Goal: Communication & Community: Participate in discussion

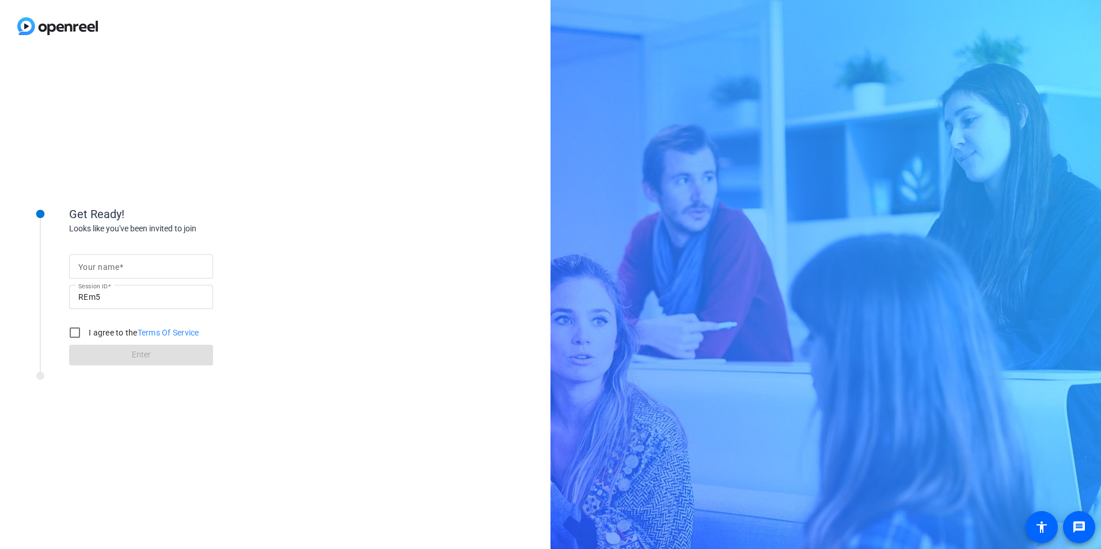
click at [124, 264] on input "Your name" at bounding box center [141, 267] width 126 height 14
type input "[PERSON_NAME]"
click at [75, 332] on input "I agree to the Terms Of Service" at bounding box center [74, 332] width 23 height 23
checkbox input "true"
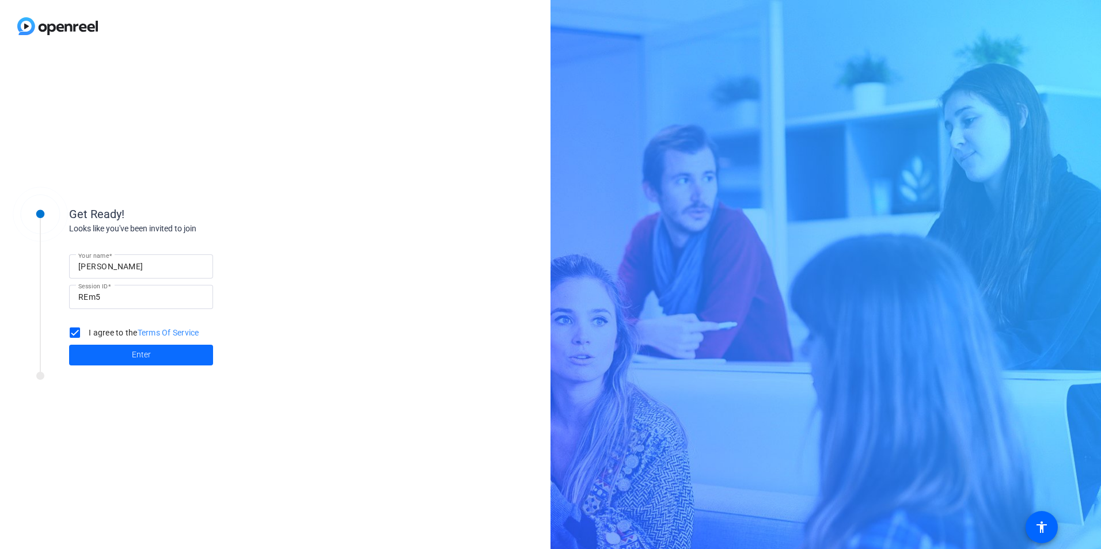
click at [149, 355] on span "Enter" at bounding box center [141, 355] width 19 height 12
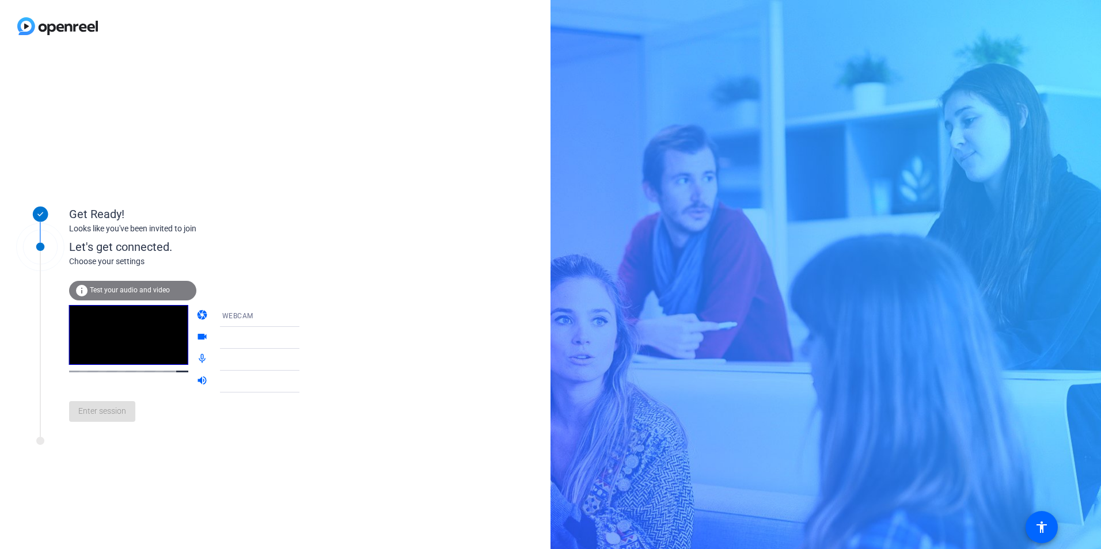
click at [149, 288] on span "Test your audio and video" at bounding box center [130, 290] width 80 height 8
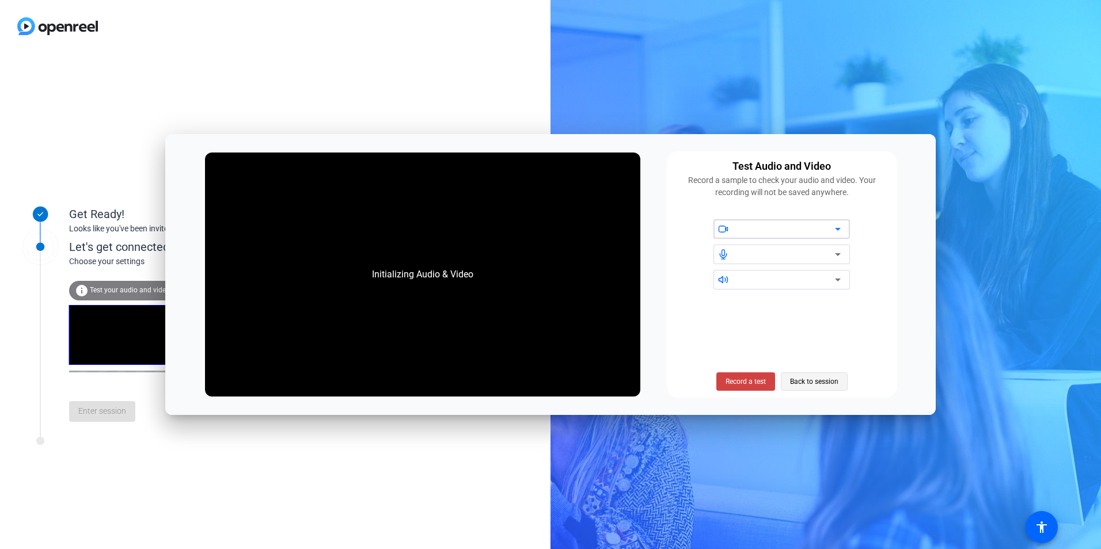
click at [817, 376] on span "Back to session" at bounding box center [814, 382] width 48 height 22
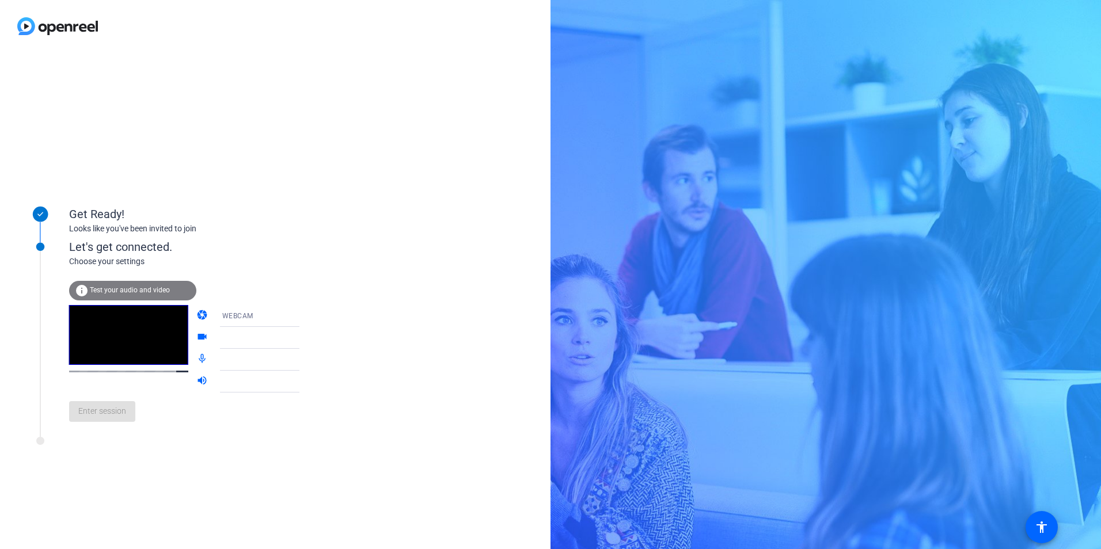
click at [116, 421] on div "Enter session" at bounding box center [196, 412] width 254 height 38
click at [227, 464] on div "Get Ready! Looks like you've been invited to join Let's get connected. Choose y…" at bounding box center [275, 300] width 550 height 497
click at [271, 313] on div "WEBCAM" at bounding box center [265, 316] width 86 height 14
click at [244, 337] on mat-option "WEBCAM" at bounding box center [250, 338] width 98 height 23
click at [304, 318] on icon at bounding box center [311, 316] width 14 height 14
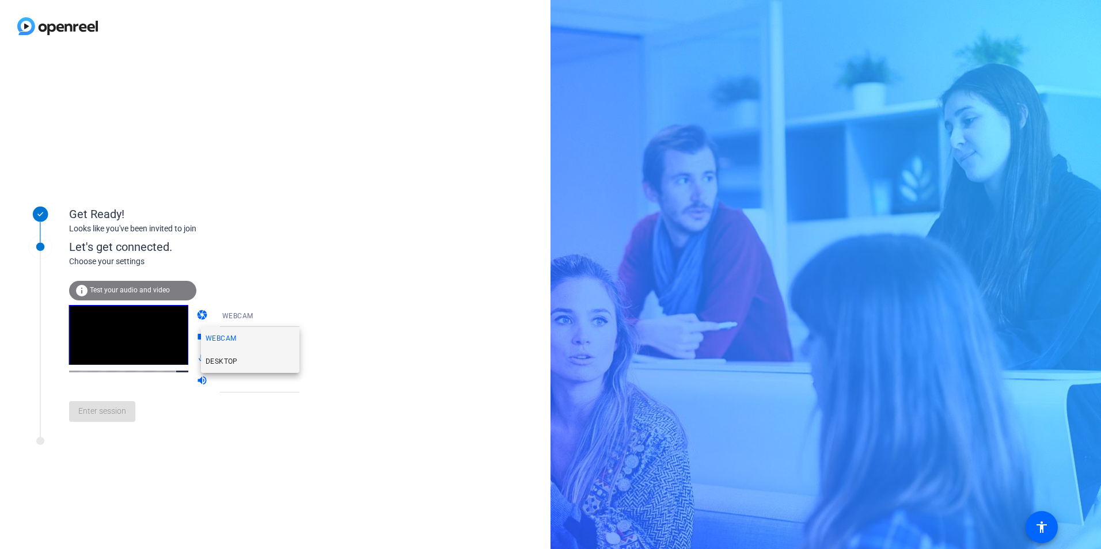
click at [236, 365] on span "DESKTOP" at bounding box center [222, 362] width 32 height 14
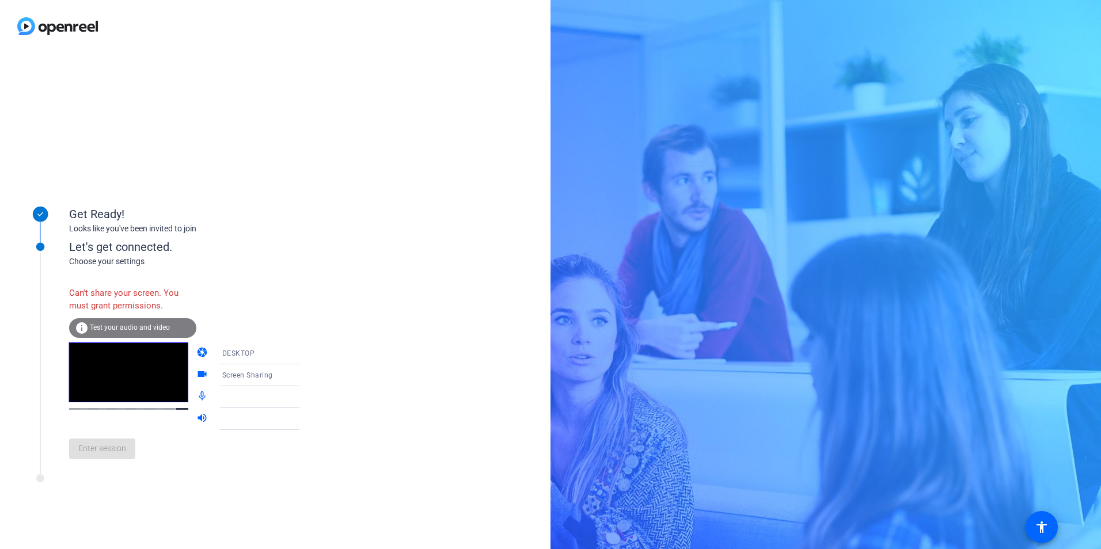
click at [304, 355] on icon at bounding box center [311, 354] width 14 height 14
click at [245, 378] on mat-option "WEBCAM" at bounding box center [250, 375] width 98 height 23
click at [304, 376] on icon at bounding box center [311, 376] width 14 height 14
click at [304, 374] on icon at bounding box center [311, 376] width 14 height 14
click at [308, 375] on icon at bounding box center [311, 375] width 6 height 3
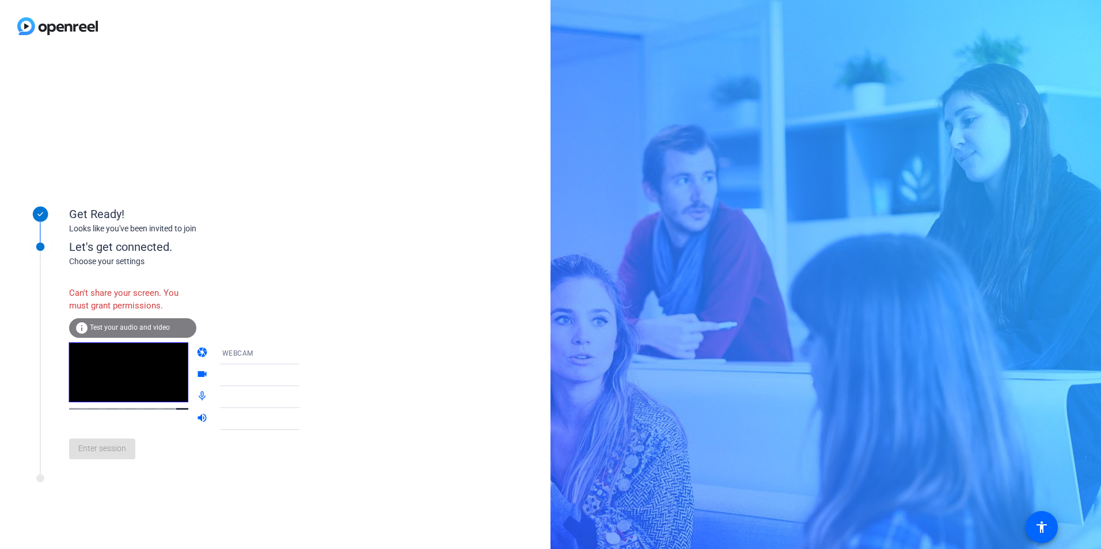
click at [308, 398] on icon at bounding box center [311, 397] width 6 height 3
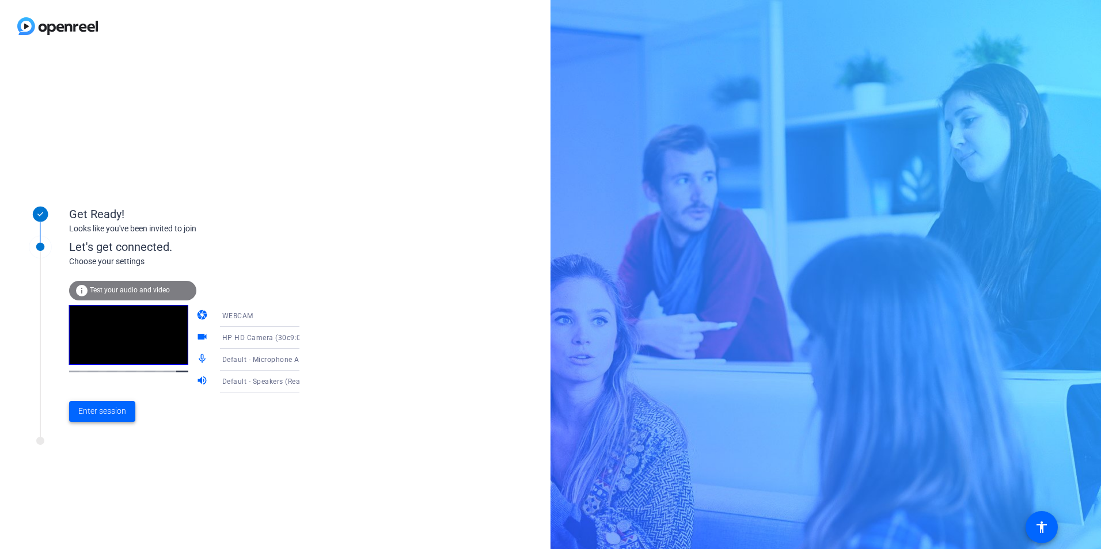
click at [117, 413] on span "Enter session" at bounding box center [102, 411] width 48 height 12
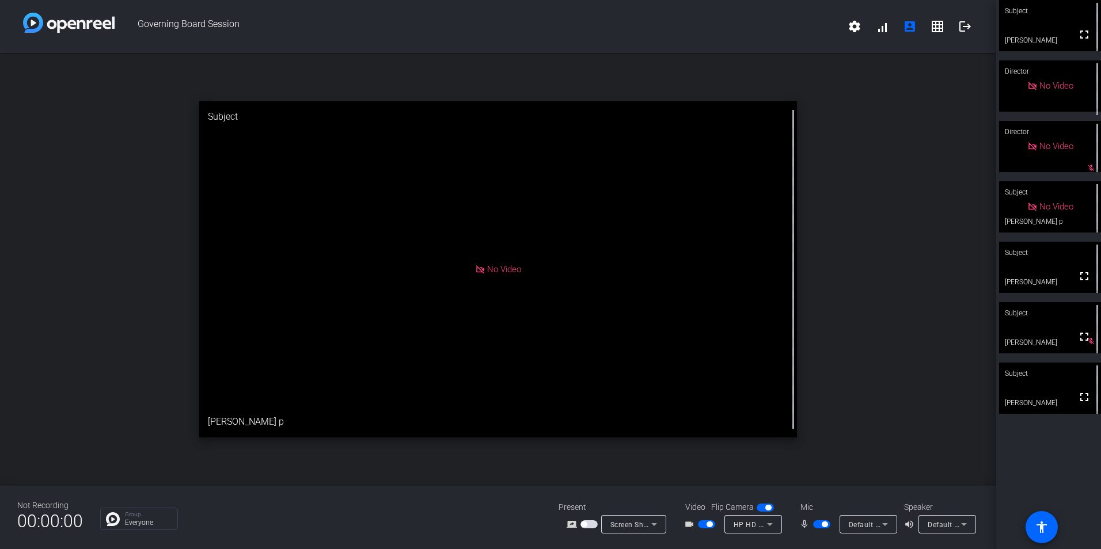
click at [941, 526] on span "Default - Speakers (Realtek(R) Audio)" at bounding box center [990, 524] width 124 height 9
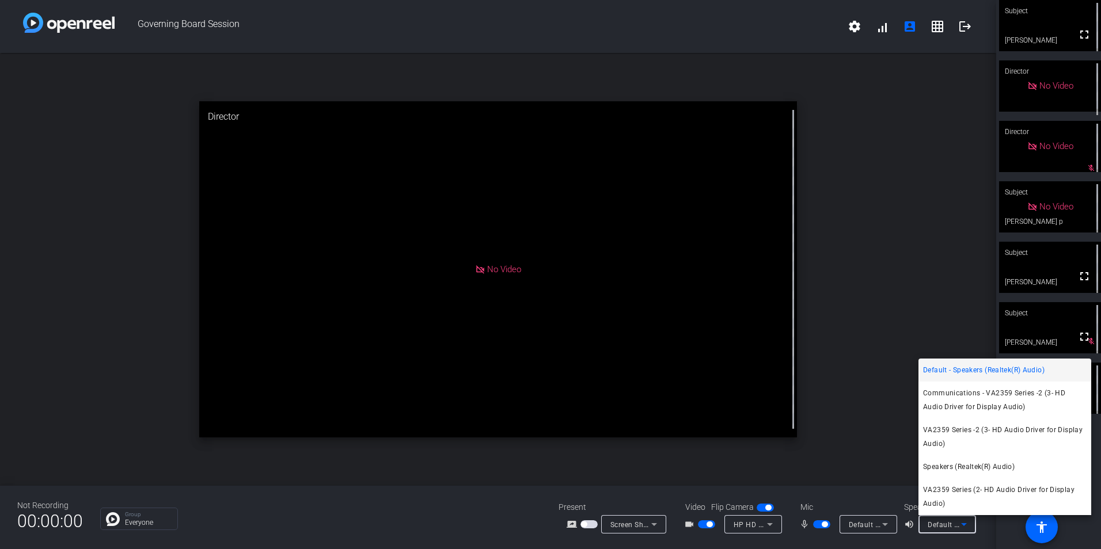
click at [941, 526] on div at bounding box center [550, 274] width 1101 height 549
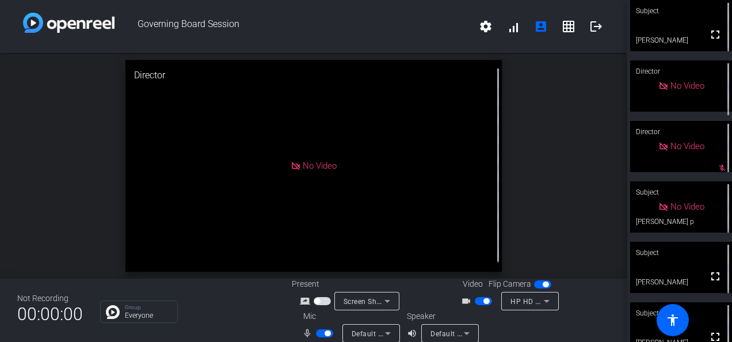
click at [534, 285] on span "button" at bounding box center [542, 284] width 17 height 8
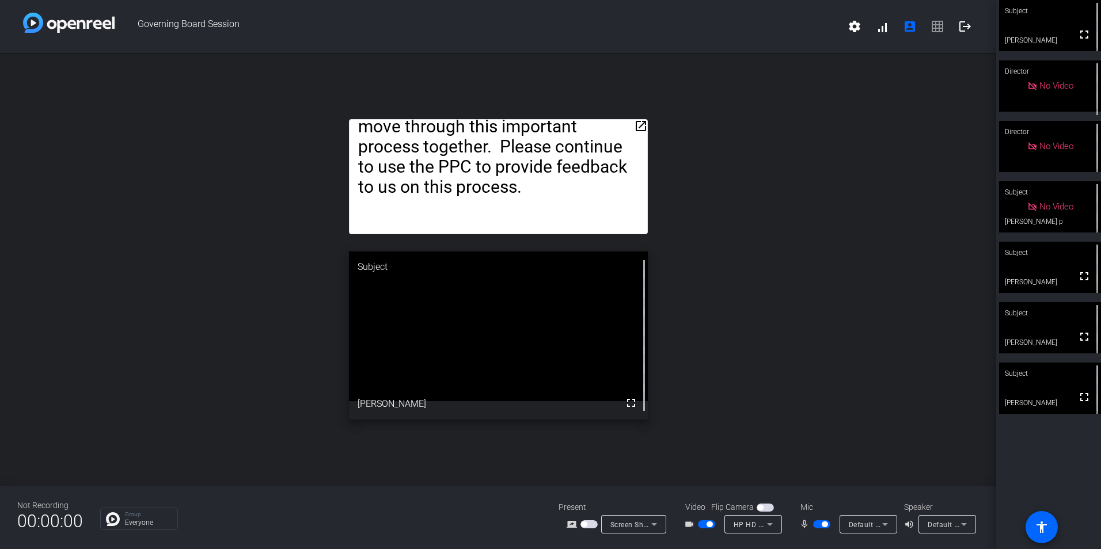
click at [817, 525] on span "button" at bounding box center [821, 525] width 17 height 8
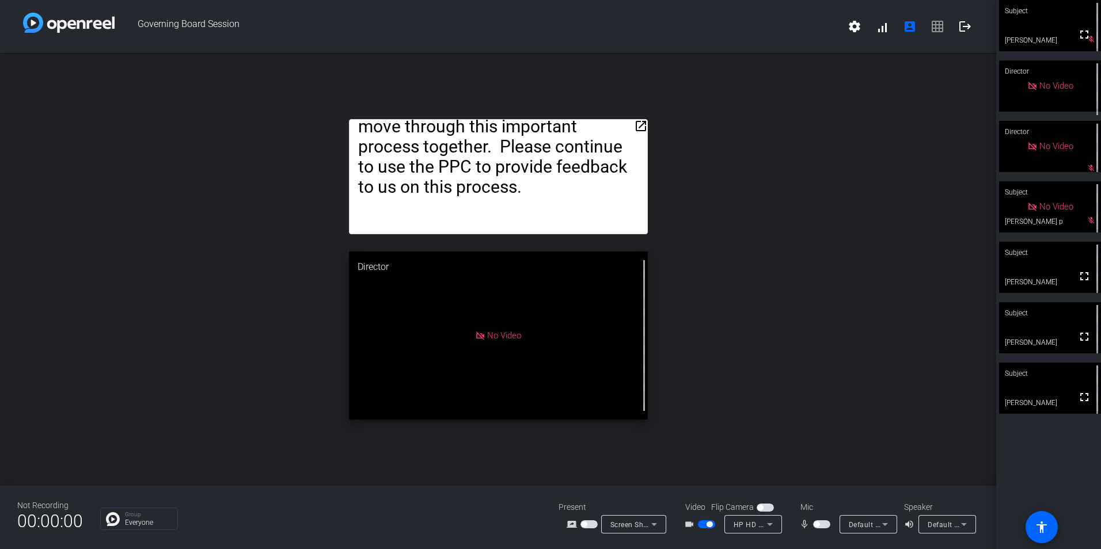
click at [702, 524] on span "button" at bounding box center [706, 525] width 17 height 8
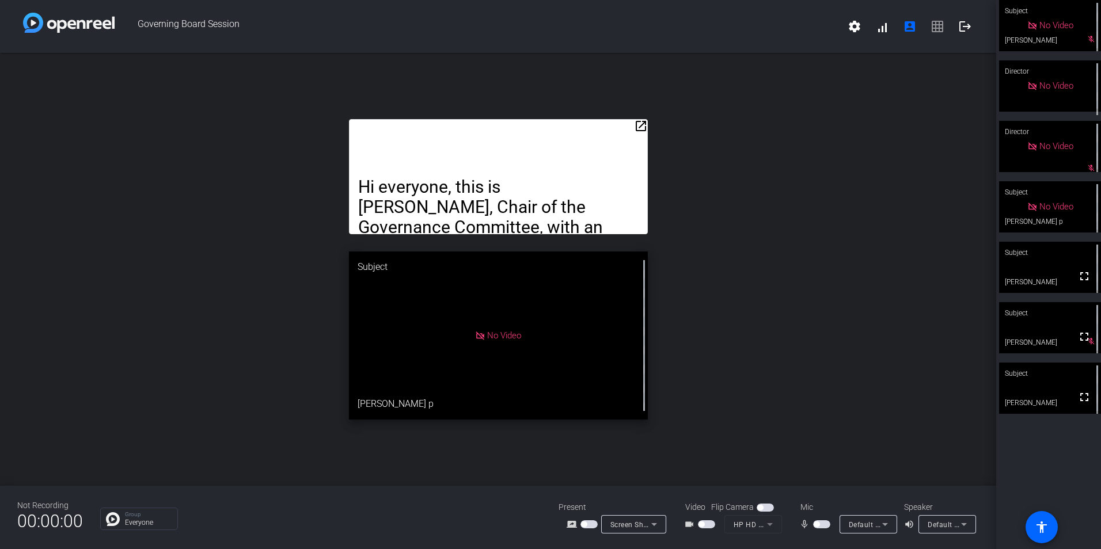
click at [822, 526] on span "button" at bounding box center [821, 525] width 17 height 8
click at [817, 525] on span "button" at bounding box center [821, 525] width 17 height 8
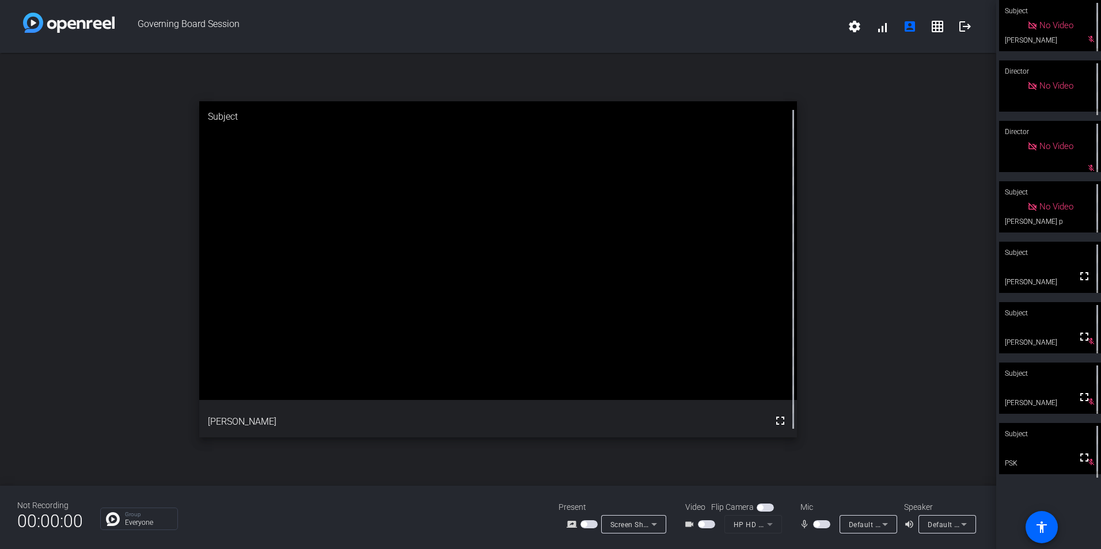
click at [822, 525] on span "button" at bounding box center [821, 525] width 17 height 8
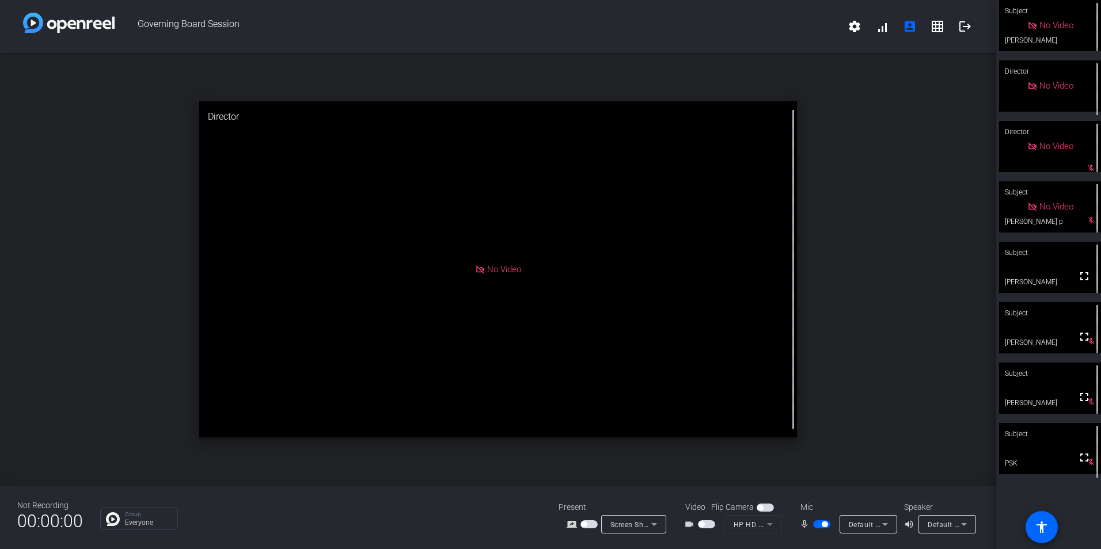
click at [710, 522] on span "button" at bounding box center [706, 525] width 17 height 8
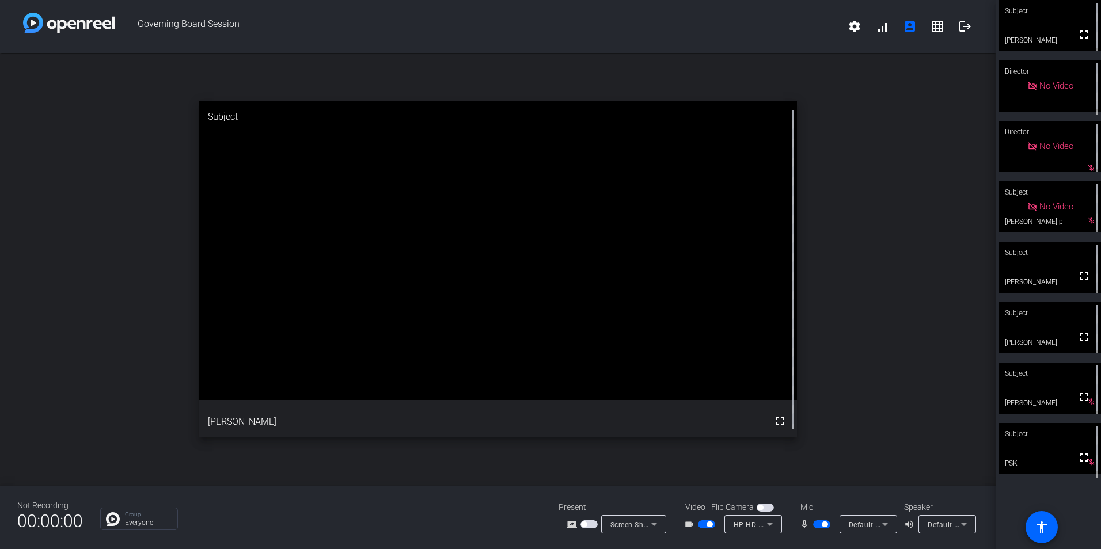
click at [820, 525] on span "button" at bounding box center [821, 525] width 17 height 8
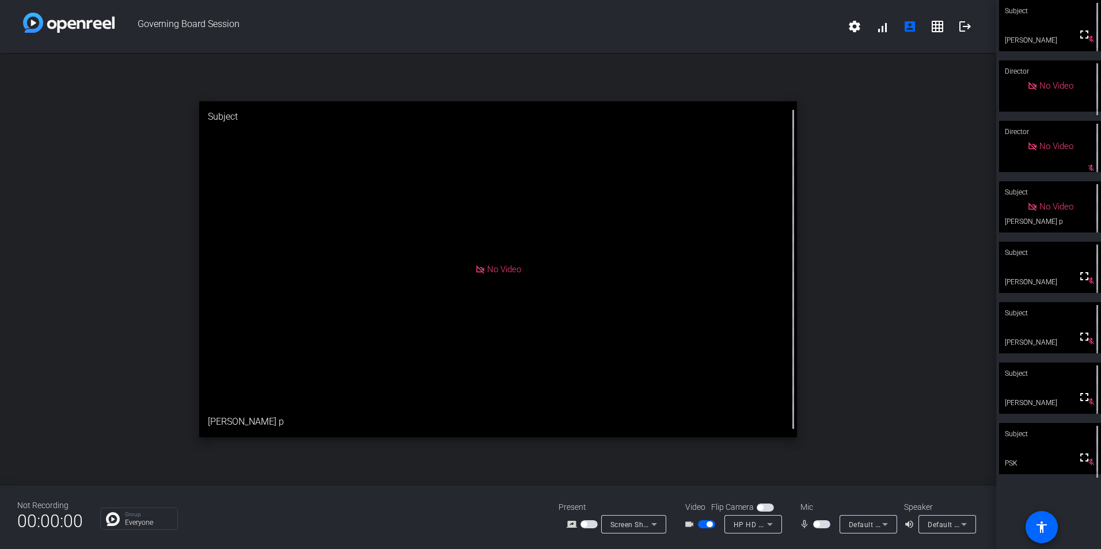
click at [823, 525] on span "button" at bounding box center [821, 525] width 17 height 8
click at [818, 528] on span "button" at bounding box center [821, 525] width 17 height 8
click at [818, 521] on span "button" at bounding box center [821, 525] width 17 height 8
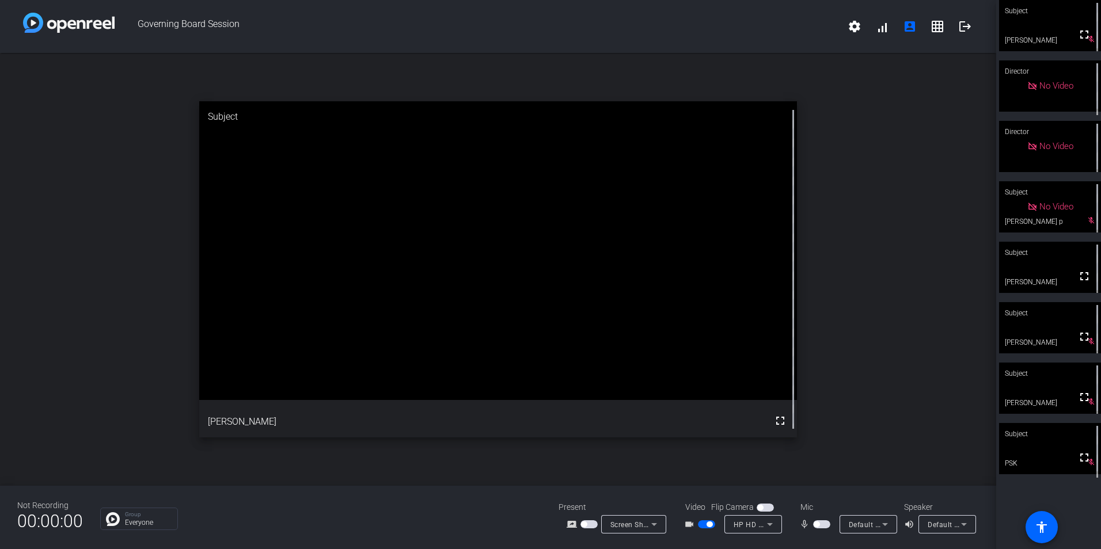
click at [699, 526] on span "button" at bounding box center [706, 525] width 17 height 8
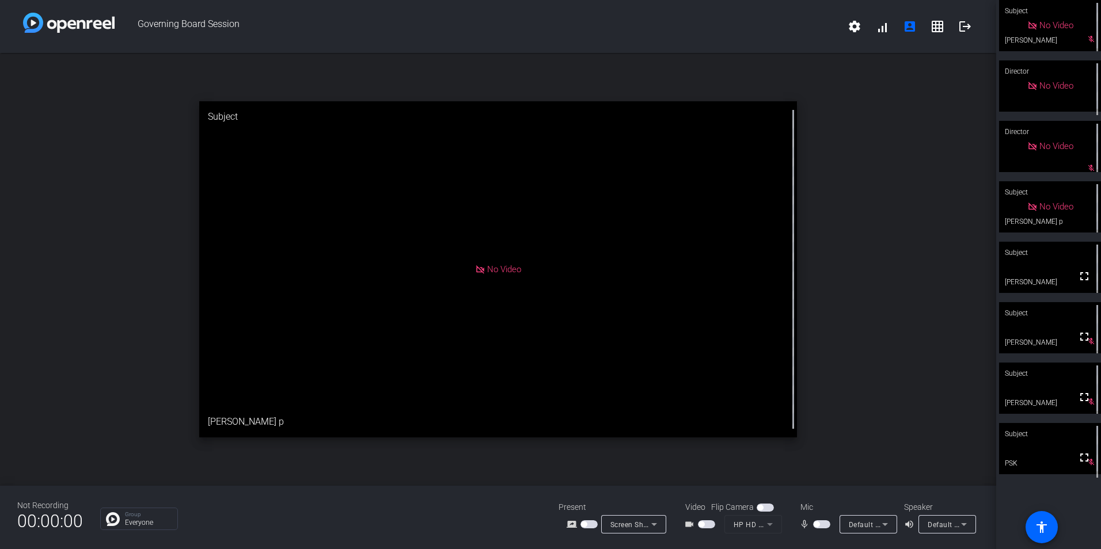
click at [820, 523] on span "button" at bounding box center [821, 525] width 17 height 8
click at [707, 523] on span "button" at bounding box center [706, 525] width 17 height 8
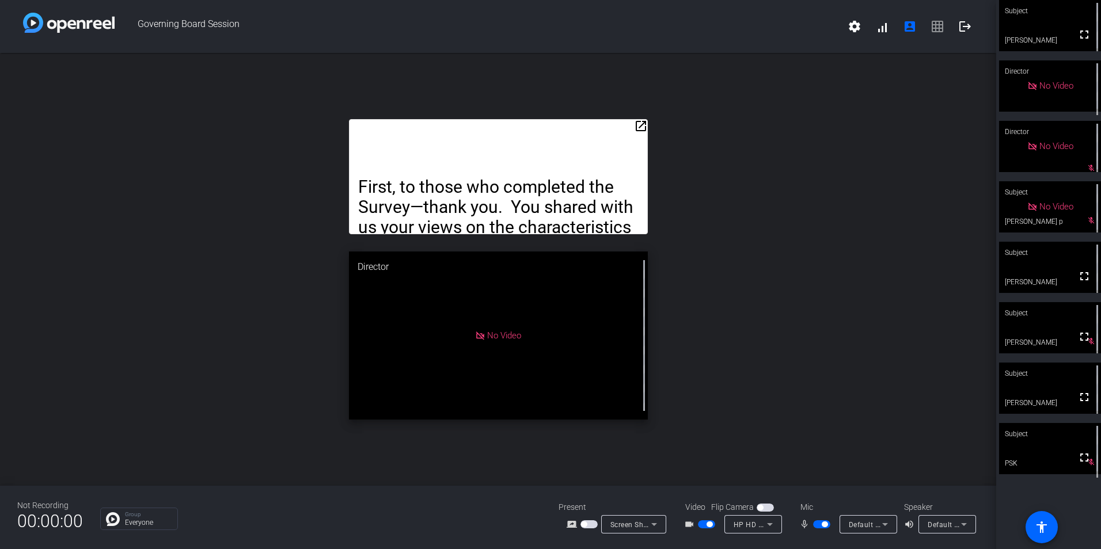
click at [815, 522] on span "button" at bounding box center [821, 525] width 17 height 8
click at [701, 523] on span "button" at bounding box center [706, 525] width 17 height 8
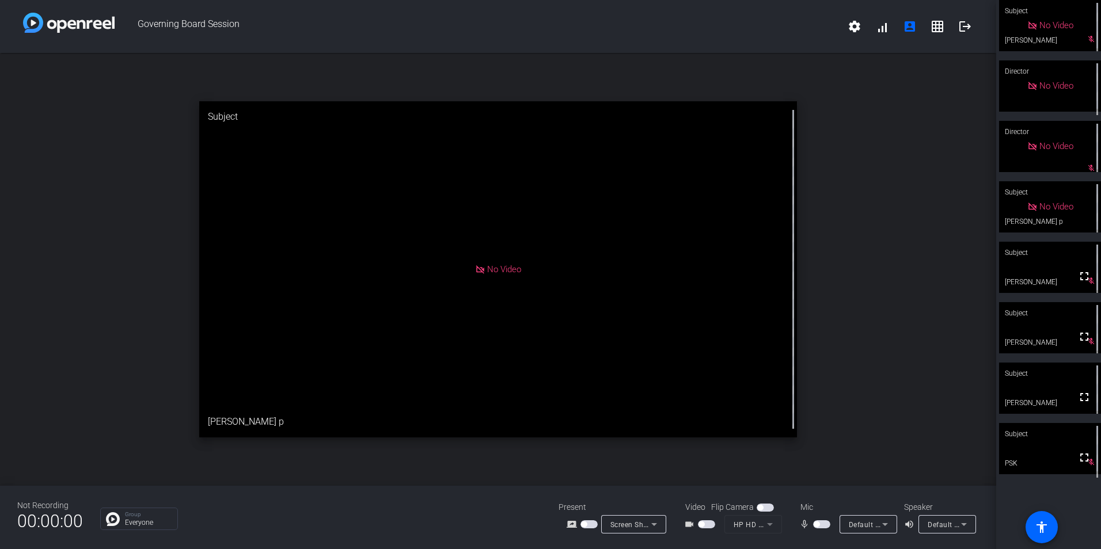
click at [821, 525] on span "button" at bounding box center [821, 525] width 17 height 8
click at [707, 525] on span "button" at bounding box center [706, 525] width 17 height 8
click at [710, 524] on span "button" at bounding box center [710, 525] width 6 height 6
click at [707, 524] on span "button" at bounding box center [706, 525] width 17 height 8
click at [707, 527] on span "button" at bounding box center [706, 525] width 17 height 8
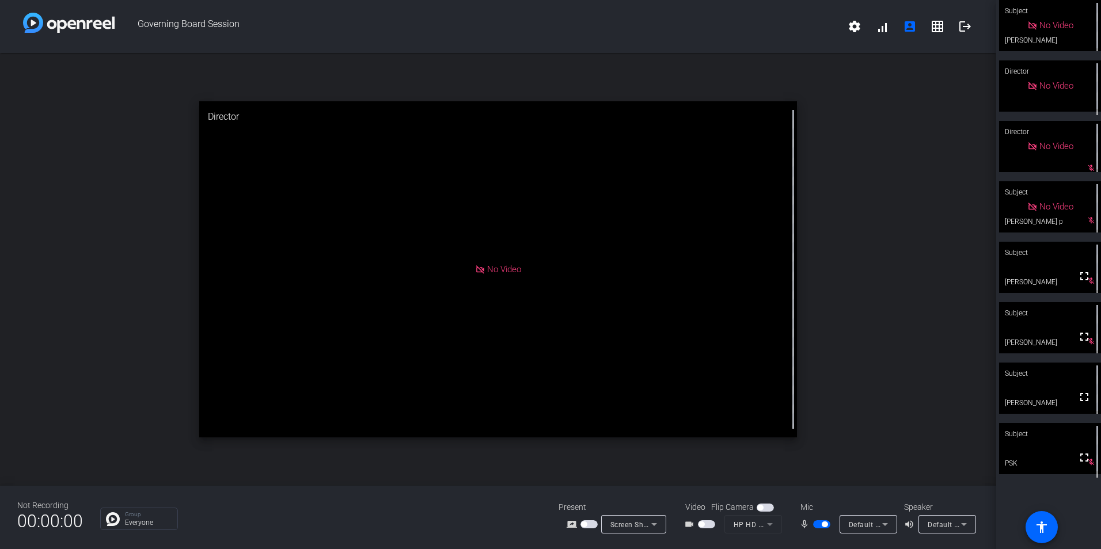
click at [818, 525] on span "button" at bounding box center [821, 525] width 17 height 8
click at [822, 525] on span "button" at bounding box center [821, 525] width 17 height 8
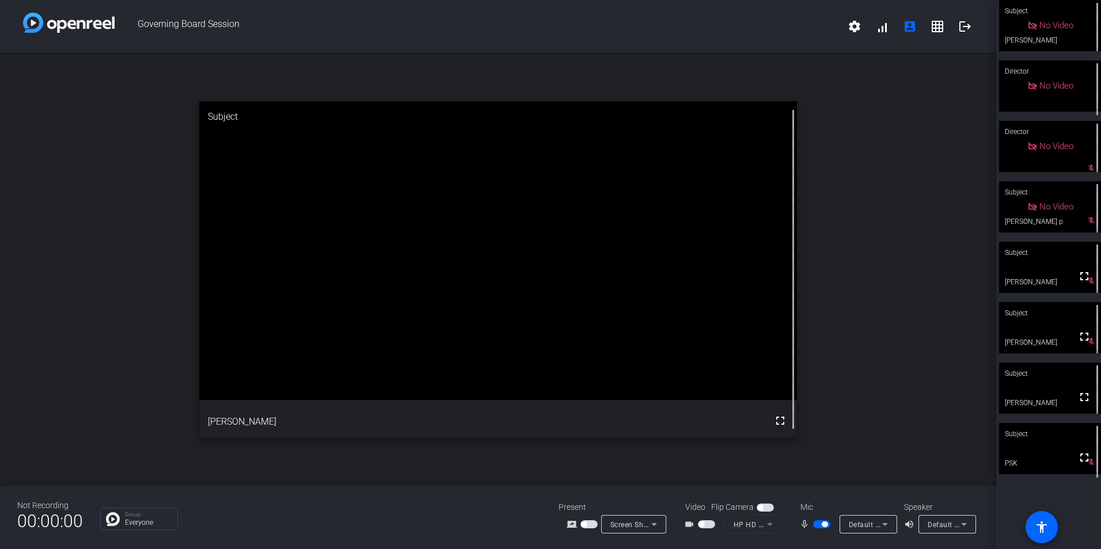
click at [712, 522] on span "button" at bounding box center [706, 525] width 17 height 8
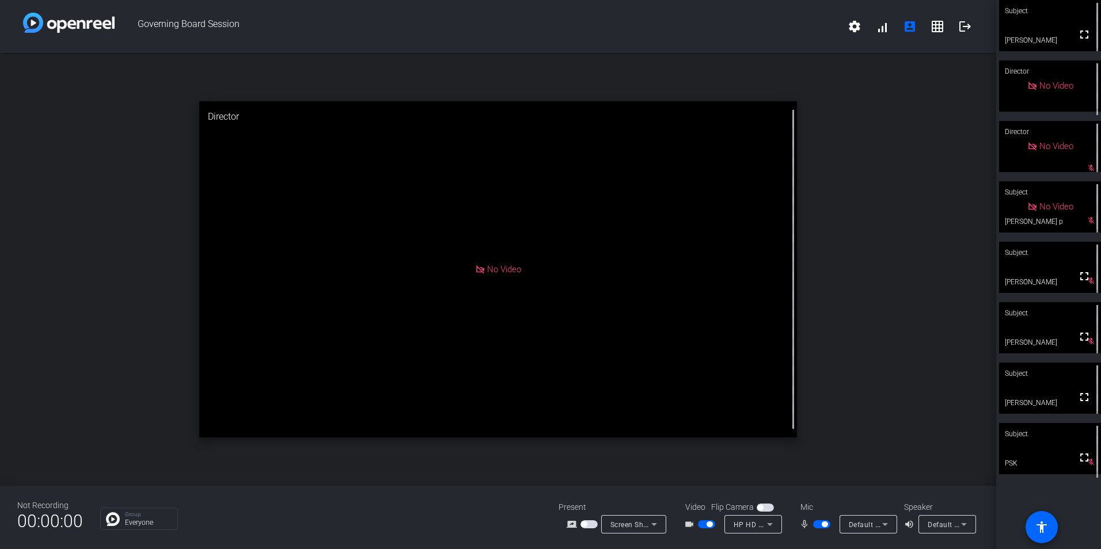
click at [712, 522] on span "button" at bounding box center [706, 525] width 17 height 8
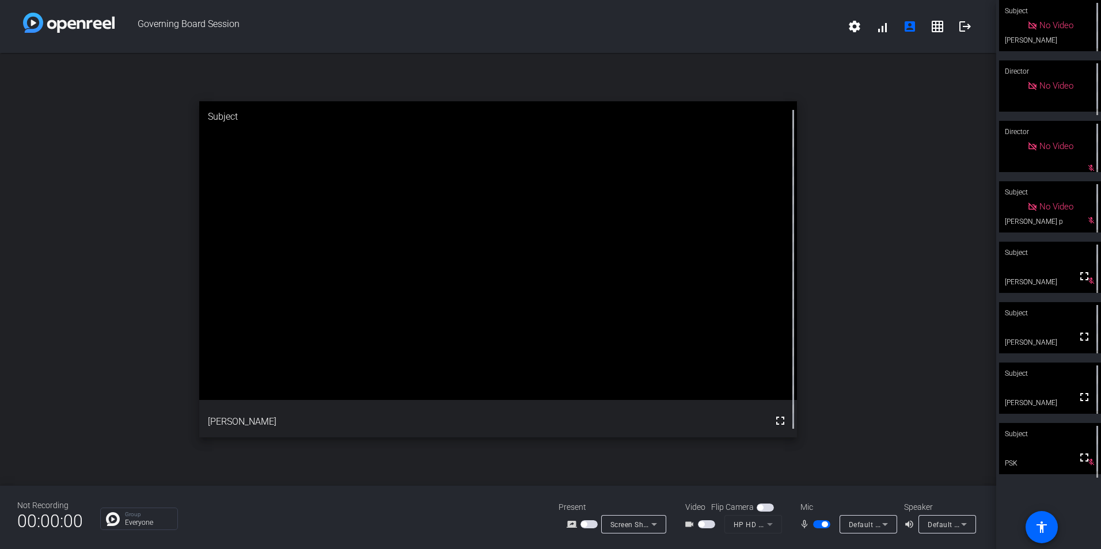
click at [818, 523] on span "button" at bounding box center [821, 525] width 17 height 8
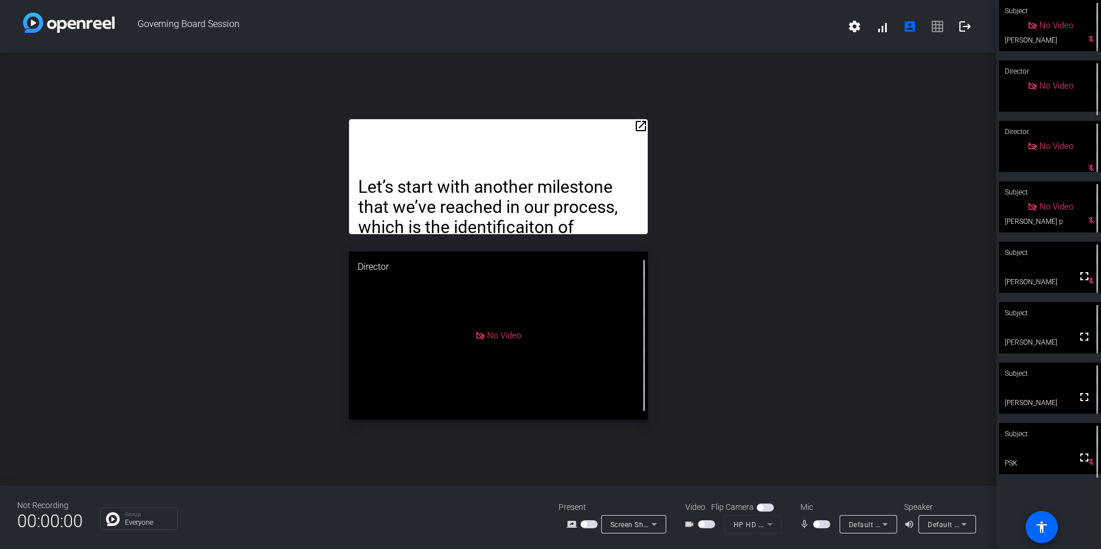
click at [820, 523] on span "button" at bounding box center [821, 525] width 17 height 8
click at [823, 526] on span "button" at bounding box center [821, 525] width 17 height 8
click at [708, 527] on span "button" at bounding box center [706, 525] width 17 height 8
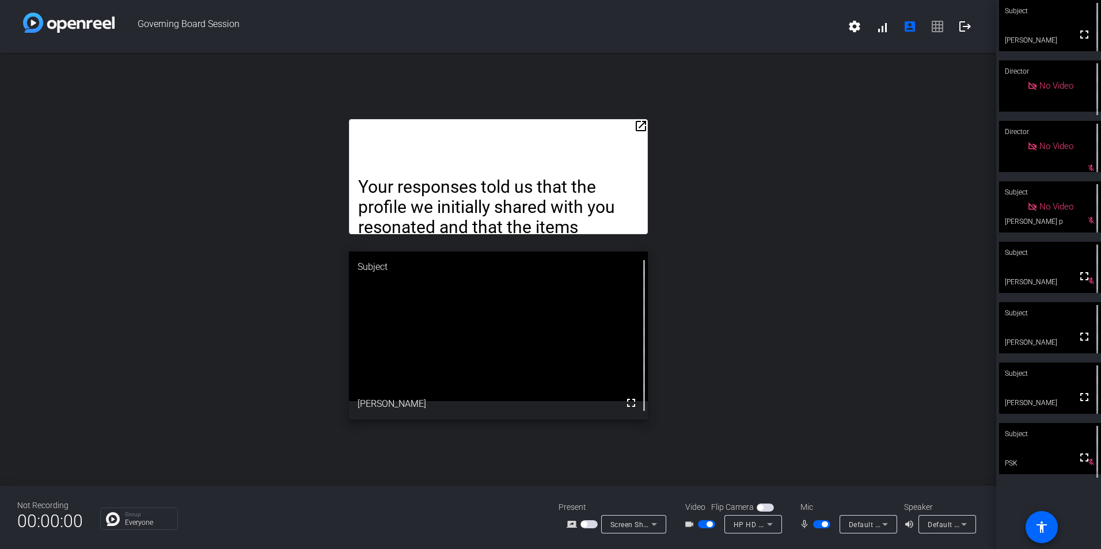
click at [701, 525] on span "button" at bounding box center [706, 525] width 17 height 8
click at [816, 525] on span "button" at bounding box center [821, 525] width 17 height 8
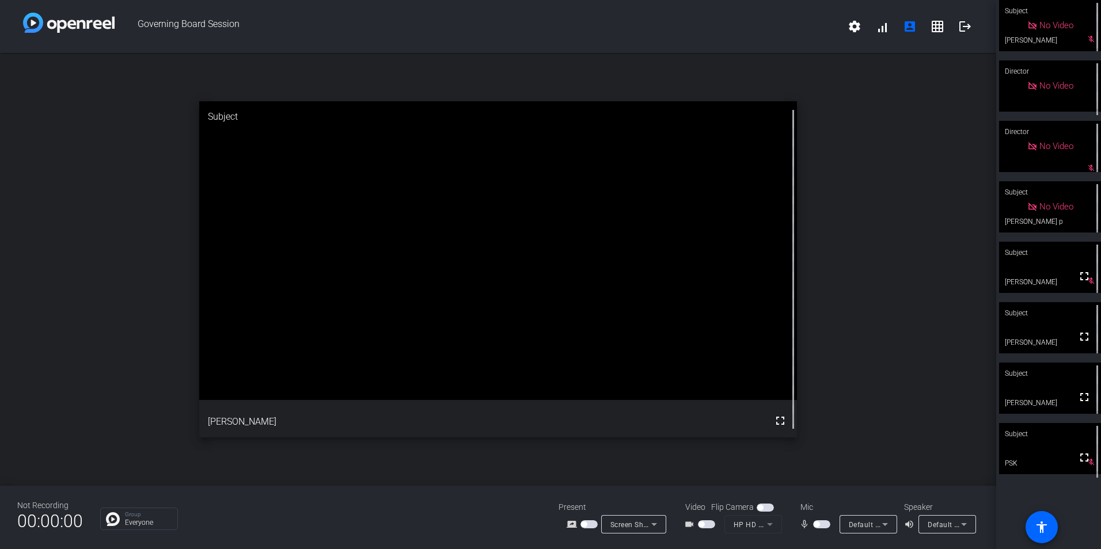
click at [824, 522] on span "button" at bounding box center [821, 525] width 17 height 8
click at [711, 526] on span "button" at bounding box center [706, 525] width 17 height 8
click at [818, 522] on span "button" at bounding box center [821, 525] width 17 height 8
click at [820, 523] on span "button" at bounding box center [821, 525] width 17 height 8
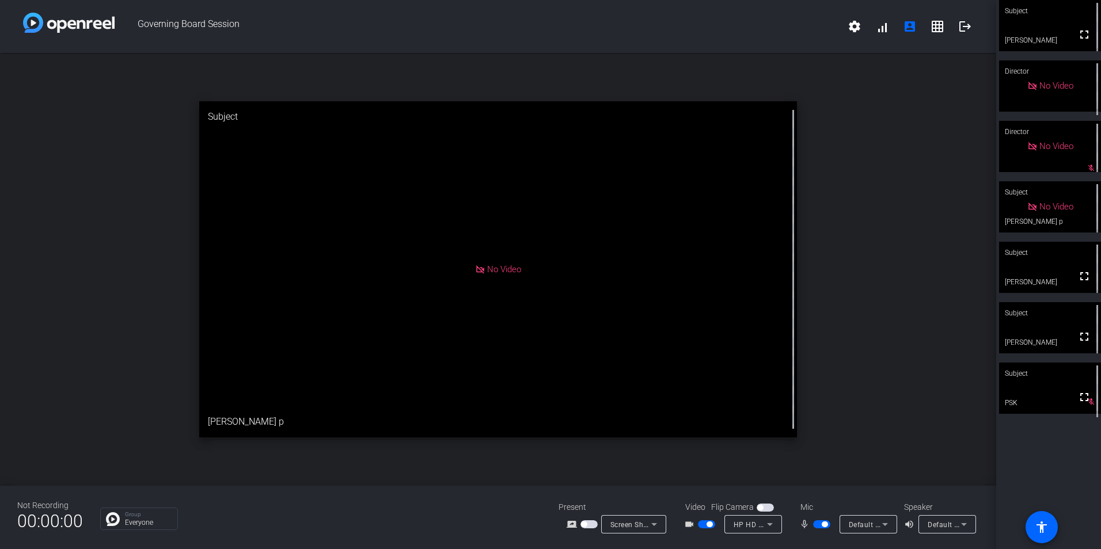
click at [819, 527] on span "button" at bounding box center [821, 525] width 17 height 8
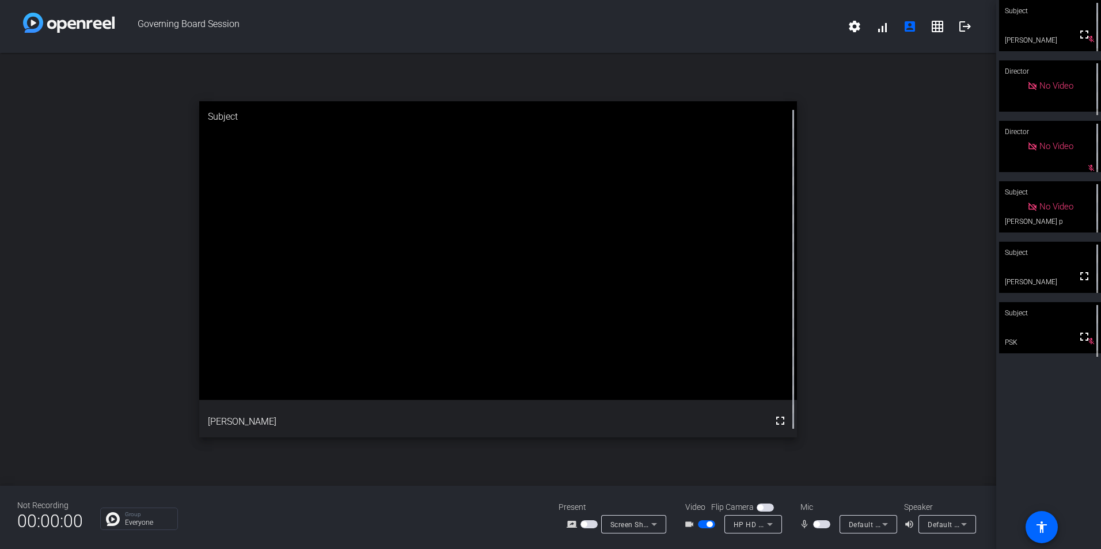
click at [824, 524] on span "button" at bounding box center [821, 525] width 17 height 8
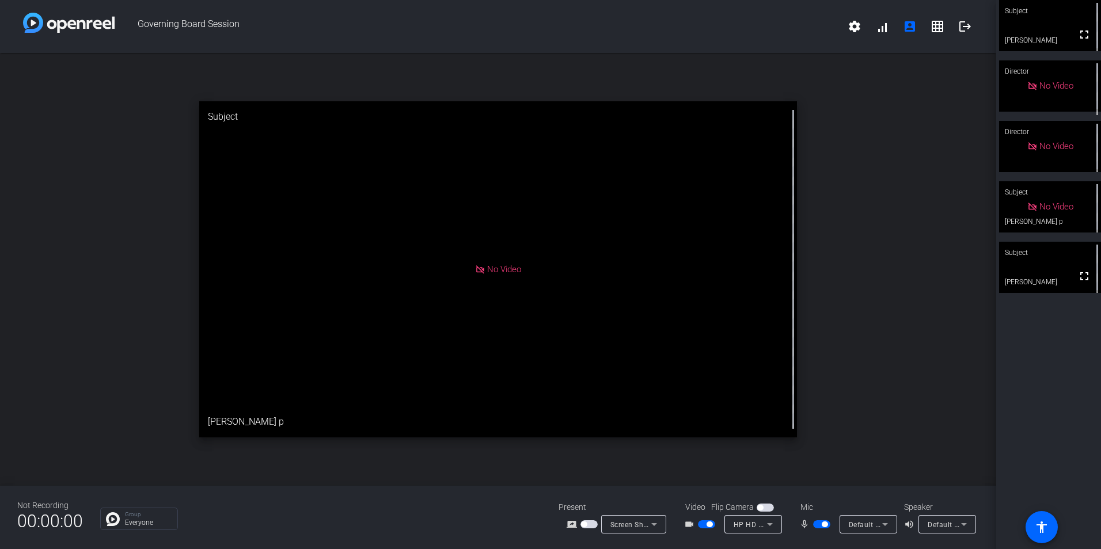
click at [705, 526] on span "button" at bounding box center [706, 525] width 17 height 8
click at [818, 525] on span "button" at bounding box center [821, 525] width 17 height 8
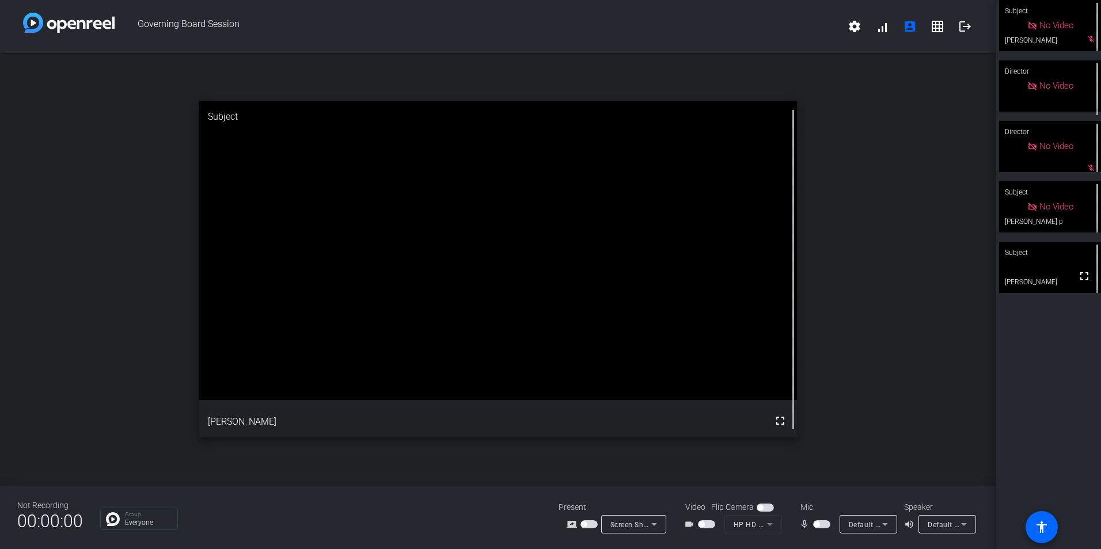
drag, startPoint x: 824, startPoint y: 523, endPoint x: 807, endPoint y: 527, distance: 17.7
click at [824, 523] on span "button" at bounding box center [821, 525] width 17 height 8
click at [710, 525] on span "button" at bounding box center [706, 525] width 17 height 8
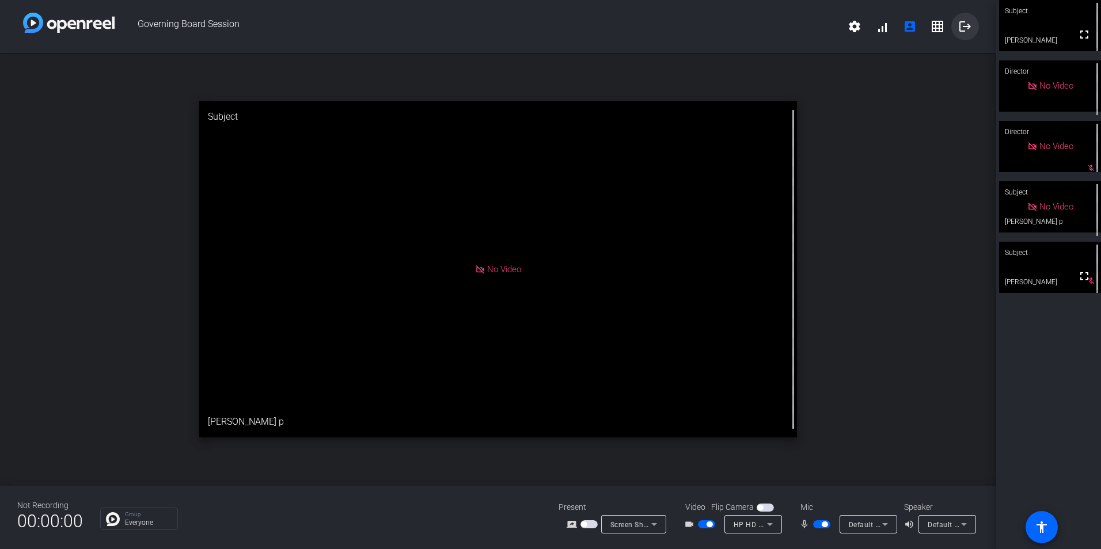
click at [966, 25] on mat-icon "logout" at bounding box center [965, 27] width 14 height 14
